Goal: Transaction & Acquisition: Download file/media

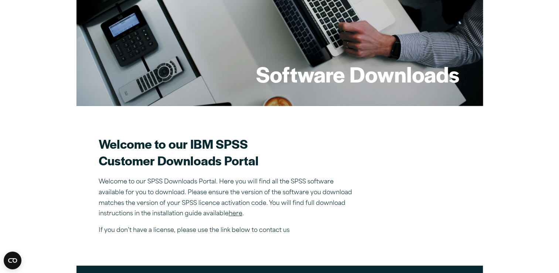
scroll to position [100, 0]
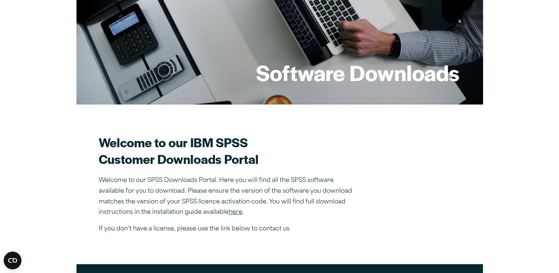
click at [236, 211] on link "here" at bounding box center [236, 212] width 14 height 6
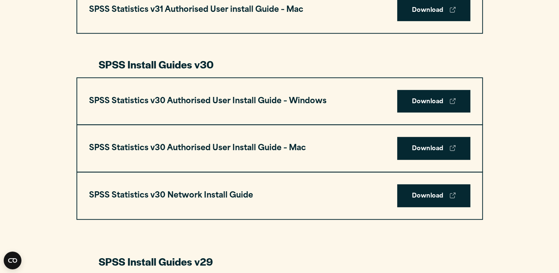
scroll to position [496, 0]
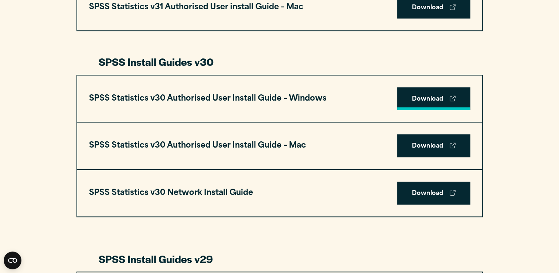
click at [429, 97] on link "Download" at bounding box center [433, 98] width 73 height 23
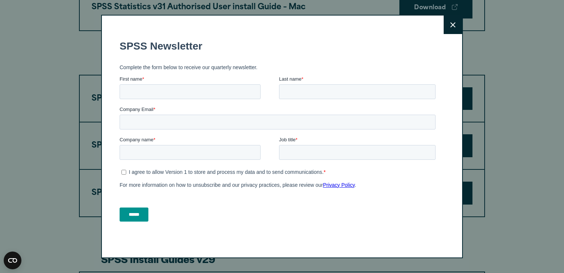
click at [453, 22] on button "Close" at bounding box center [453, 25] width 18 height 18
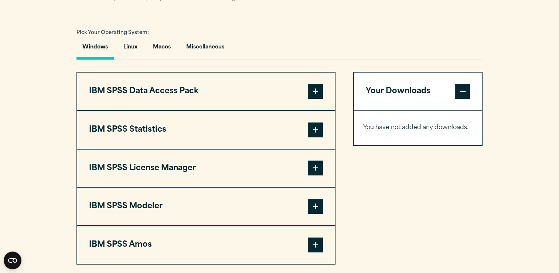
scroll to position [526, 0]
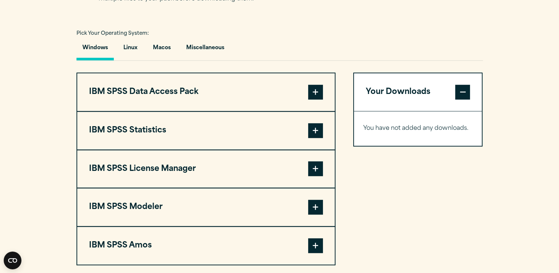
click at [319, 90] on span at bounding box center [315, 92] width 15 height 15
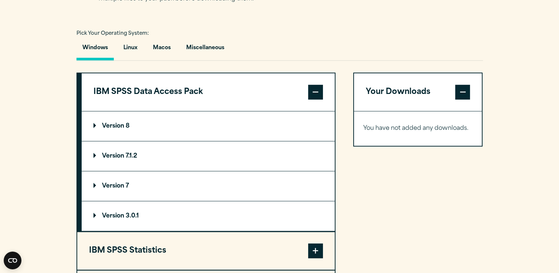
click at [318, 86] on span at bounding box center [315, 92] width 15 height 15
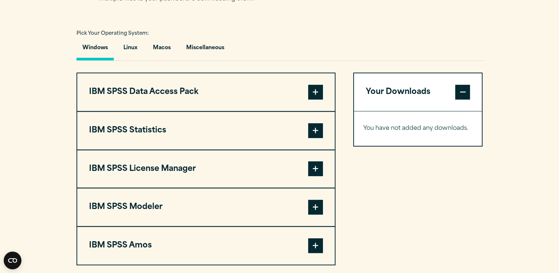
click at [457, 92] on span at bounding box center [462, 92] width 15 height 15
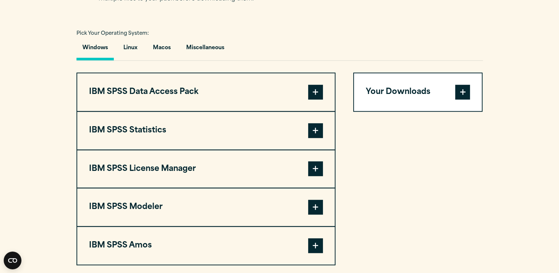
drag, startPoint x: 457, startPoint y: 92, endPoint x: 370, endPoint y: 161, distance: 110.9
click at [370, 161] on div "Your Downloads You have not added any downloads. Download 0 Items" at bounding box center [418, 168] width 130 height 192
click at [315, 129] on span at bounding box center [315, 130] width 15 height 15
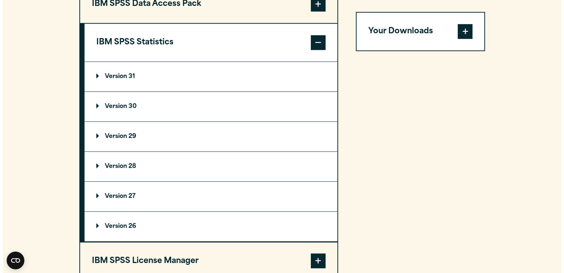
scroll to position [614, 0]
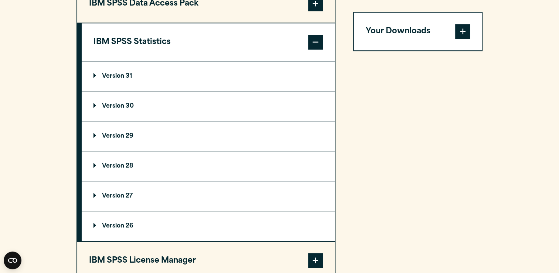
click at [113, 106] on p "Version 30" at bounding box center [113, 106] width 40 height 6
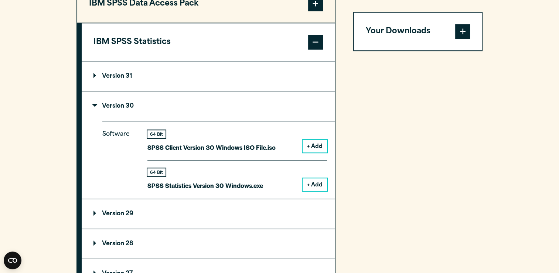
click at [317, 186] on button "+ Add" at bounding box center [314, 184] width 24 height 13
click at [456, 33] on span at bounding box center [462, 31] width 15 height 15
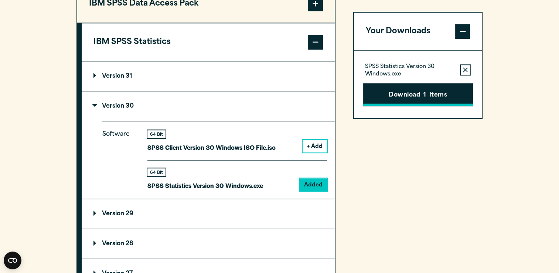
click at [433, 92] on button "Download 1 Items" at bounding box center [418, 94] width 110 height 23
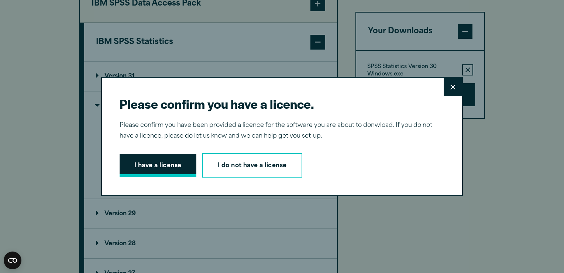
click at [137, 167] on button "I have a license" at bounding box center [158, 165] width 77 height 23
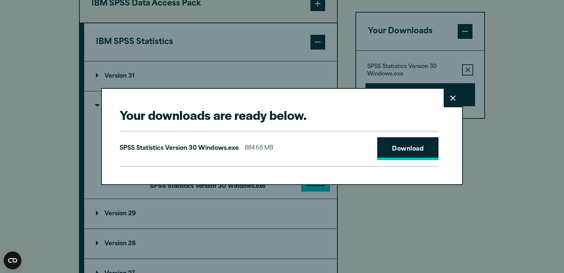
click at [407, 150] on link "Download" at bounding box center [407, 148] width 61 height 23
